Goal: Book appointment/travel/reservation

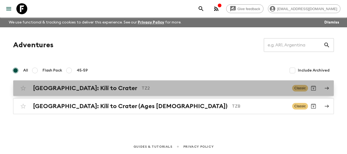
click at [80, 86] on h2 "[GEOGRAPHIC_DATA]: Kili to Crater" at bounding box center [85, 88] width 104 height 7
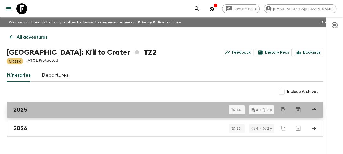
click at [36, 110] on div "2025" at bounding box center [159, 109] width 292 height 7
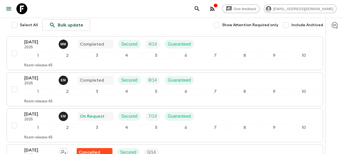
scroll to position [82, 0]
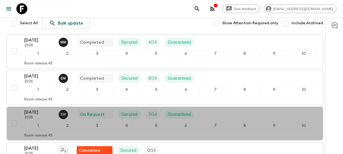
click at [36, 110] on p "[DATE]" at bounding box center [39, 112] width 30 height 7
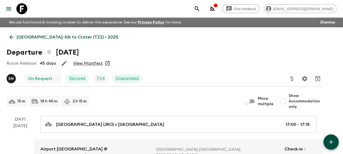
click at [94, 61] on link "View Manifest" at bounding box center [88, 63] width 30 height 5
